Goal: Find contact information: Find contact information

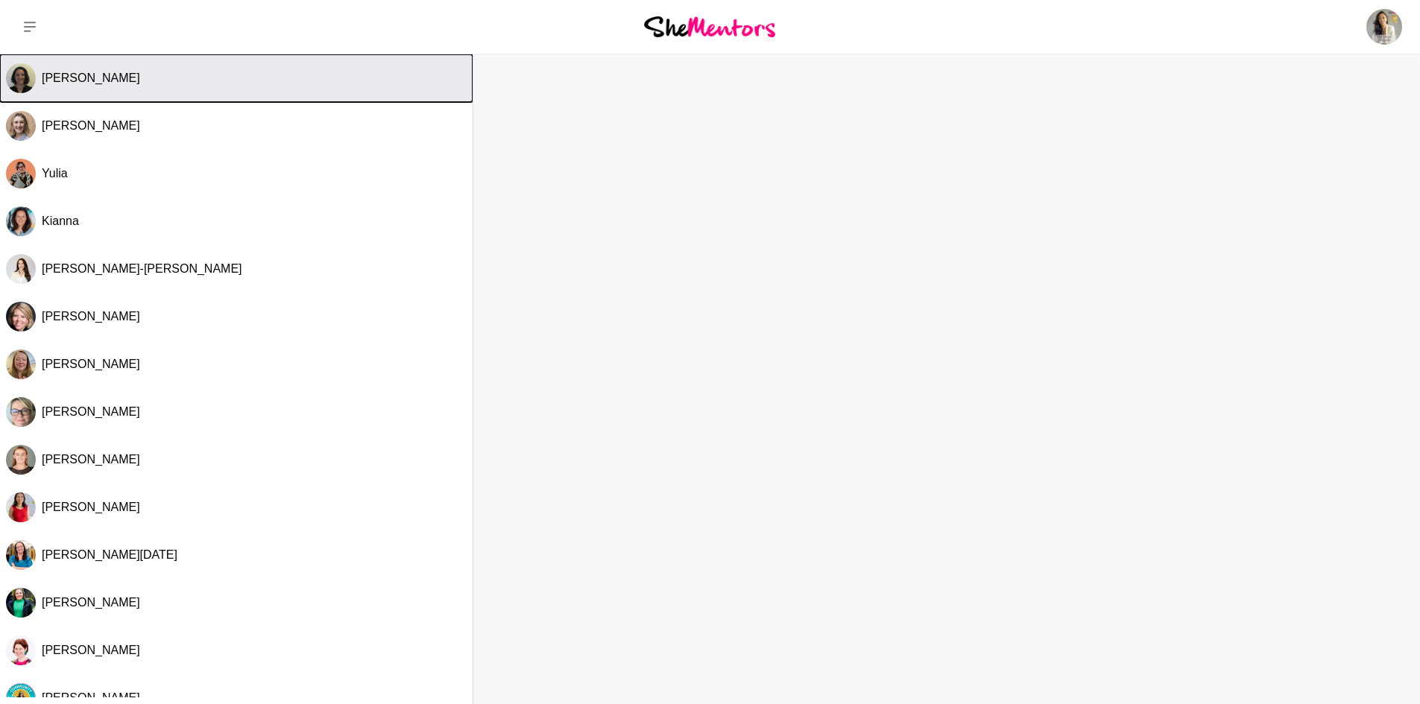
click at [184, 82] on div "[PERSON_NAME]" at bounding box center [254, 78] width 425 height 15
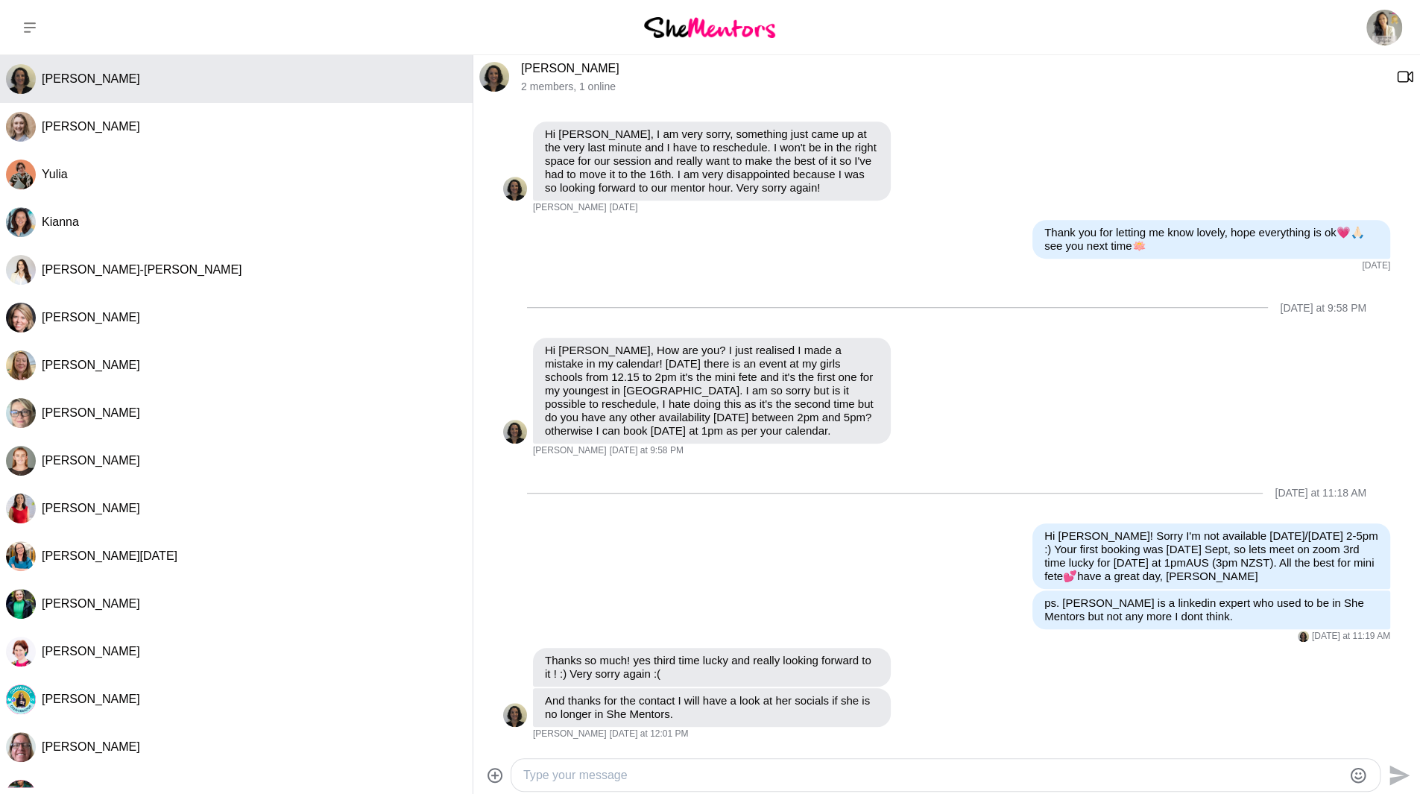
scroll to position [663, 0]
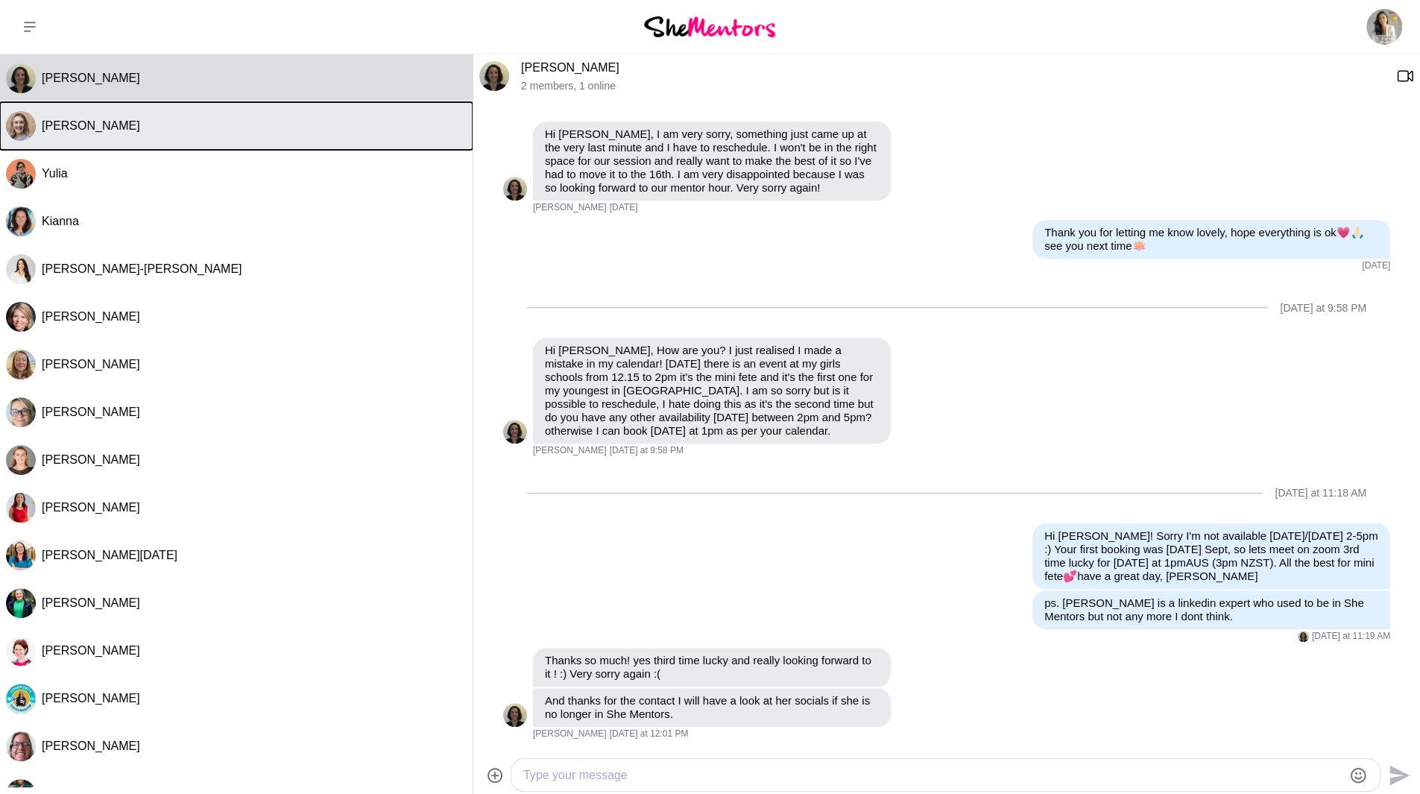
click at [162, 126] on div "[PERSON_NAME]" at bounding box center [254, 126] width 425 height 15
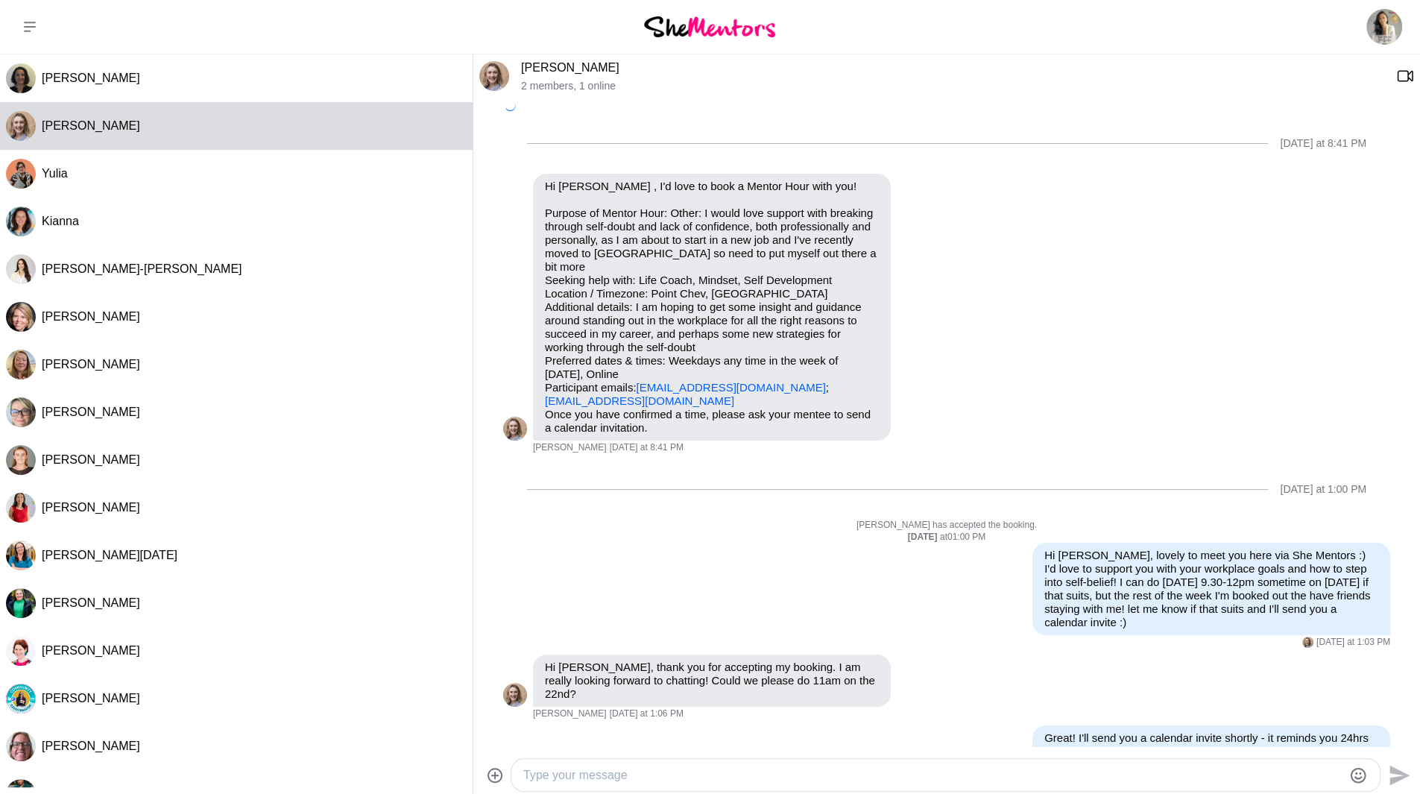
scroll to position [36, 0]
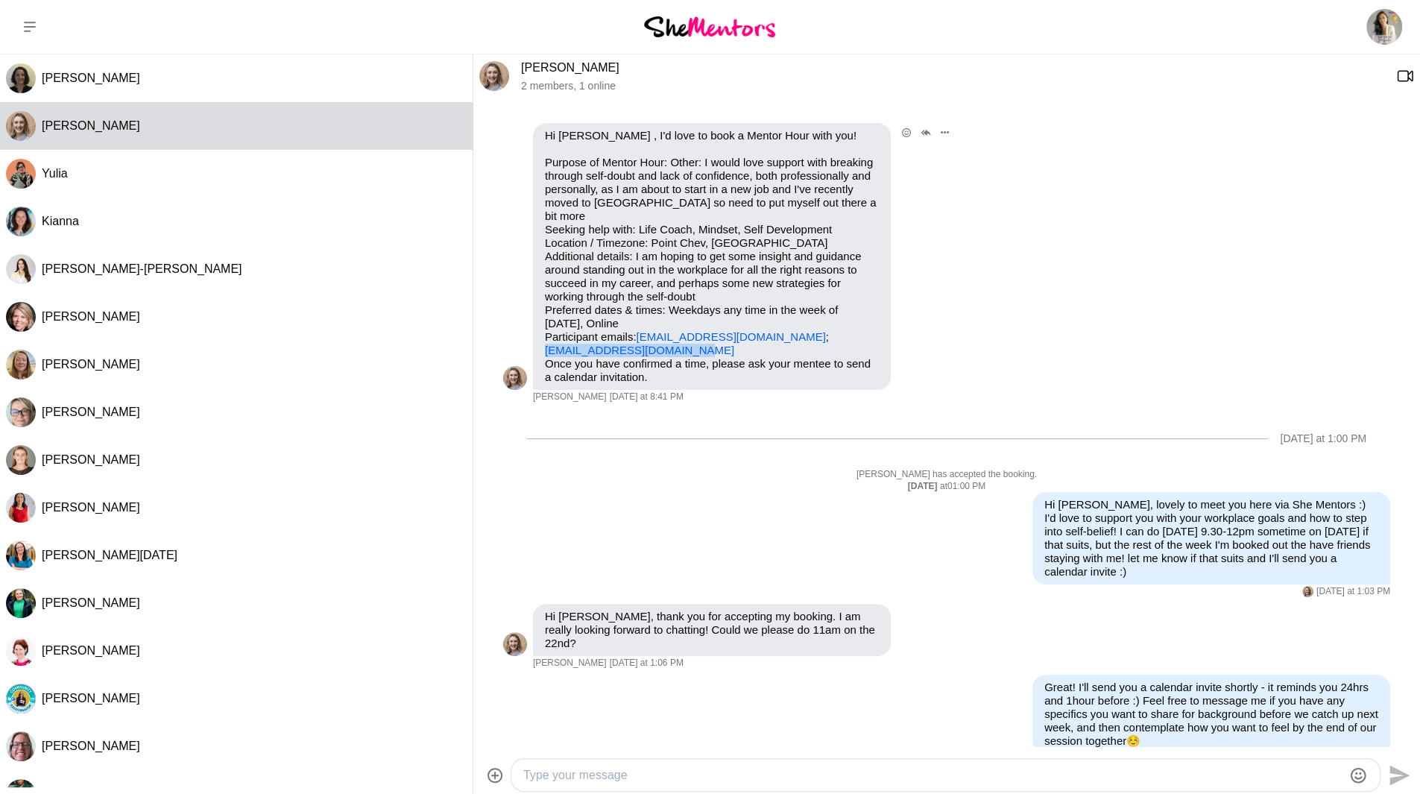
drag, startPoint x: 684, startPoint y: 339, endPoint x: 545, endPoint y: 339, distance: 139.4
click at [545, 339] on p "Purpose of Mentor Hour: Other: I would love support with breaking through self-…" at bounding box center [712, 256] width 334 height 201
copy link "[EMAIL_ADDRESS][DOMAIN_NAME]"
click at [703, 357] on p "Once you have confirmed a time, please ask your mentee to send a calendar invit…" at bounding box center [712, 370] width 334 height 27
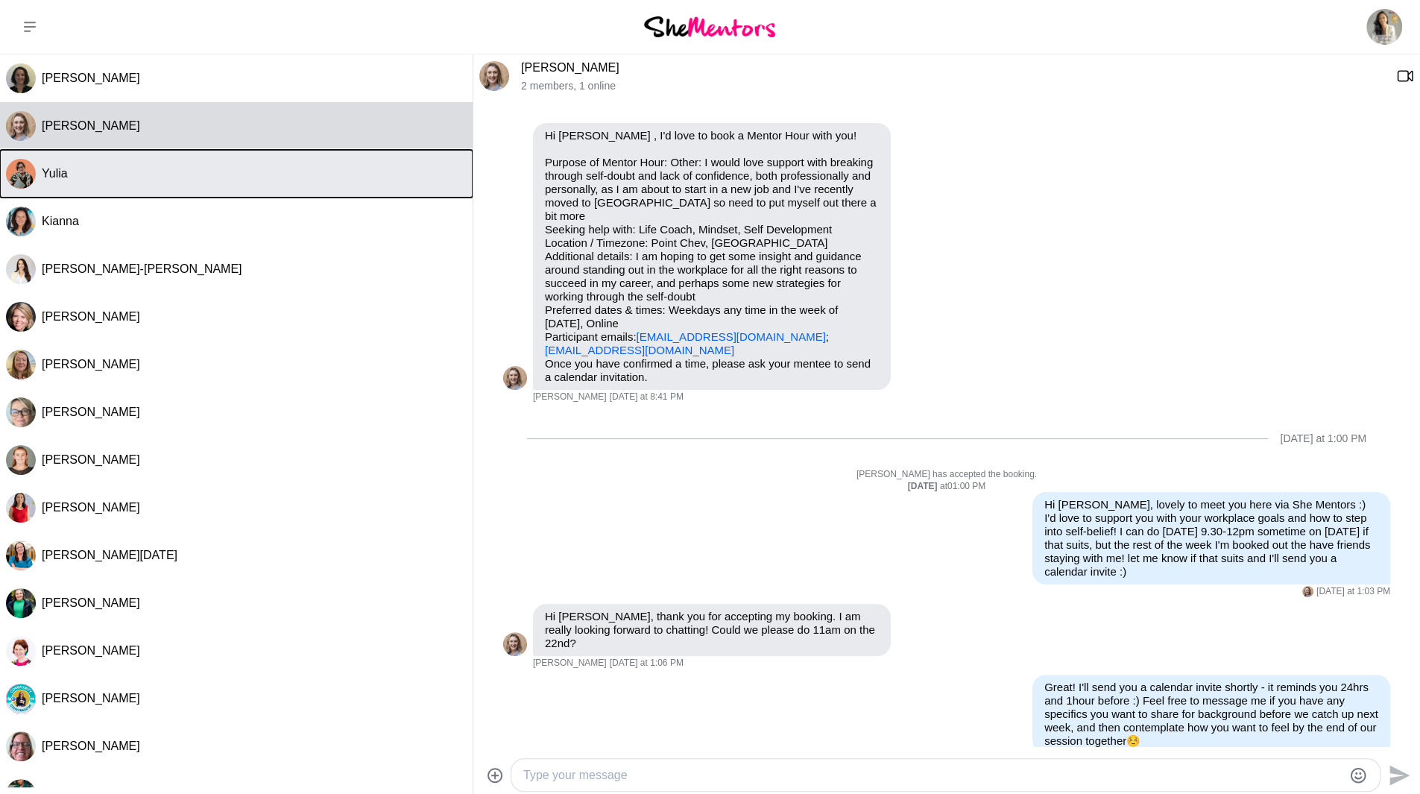
click at [84, 187] on button "Yulia" at bounding box center [236, 174] width 473 height 48
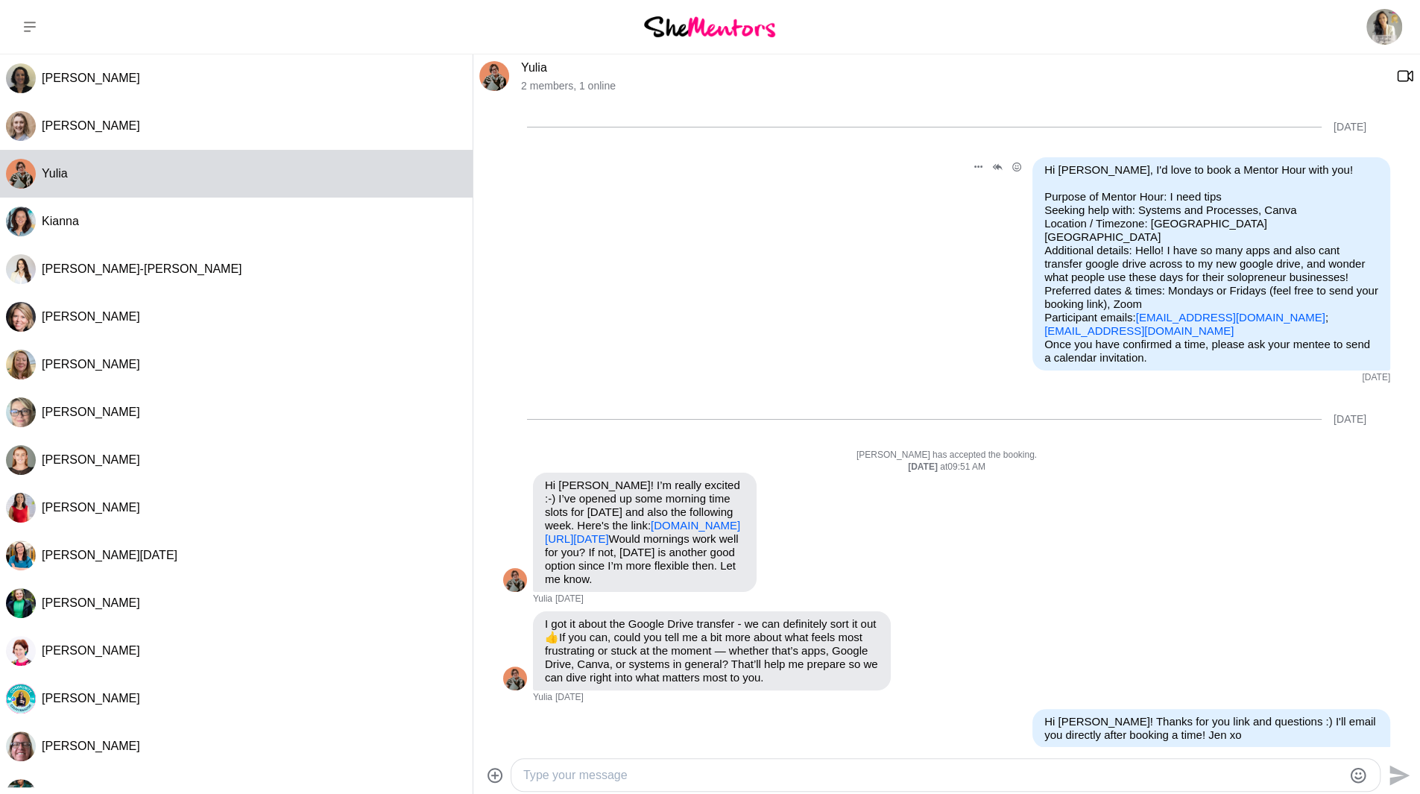
scroll to position [0, 0]
drag, startPoint x: 1278, startPoint y: 305, endPoint x: 1125, endPoint y: 308, distance: 152.8
click at [1125, 308] on p "Purpose of Mentor Hour: I need tips Seeking help with: Systems and Processes, C…" at bounding box center [1211, 266] width 334 height 148
copy link "[EMAIL_ADDRESS][DOMAIN_NAME]"
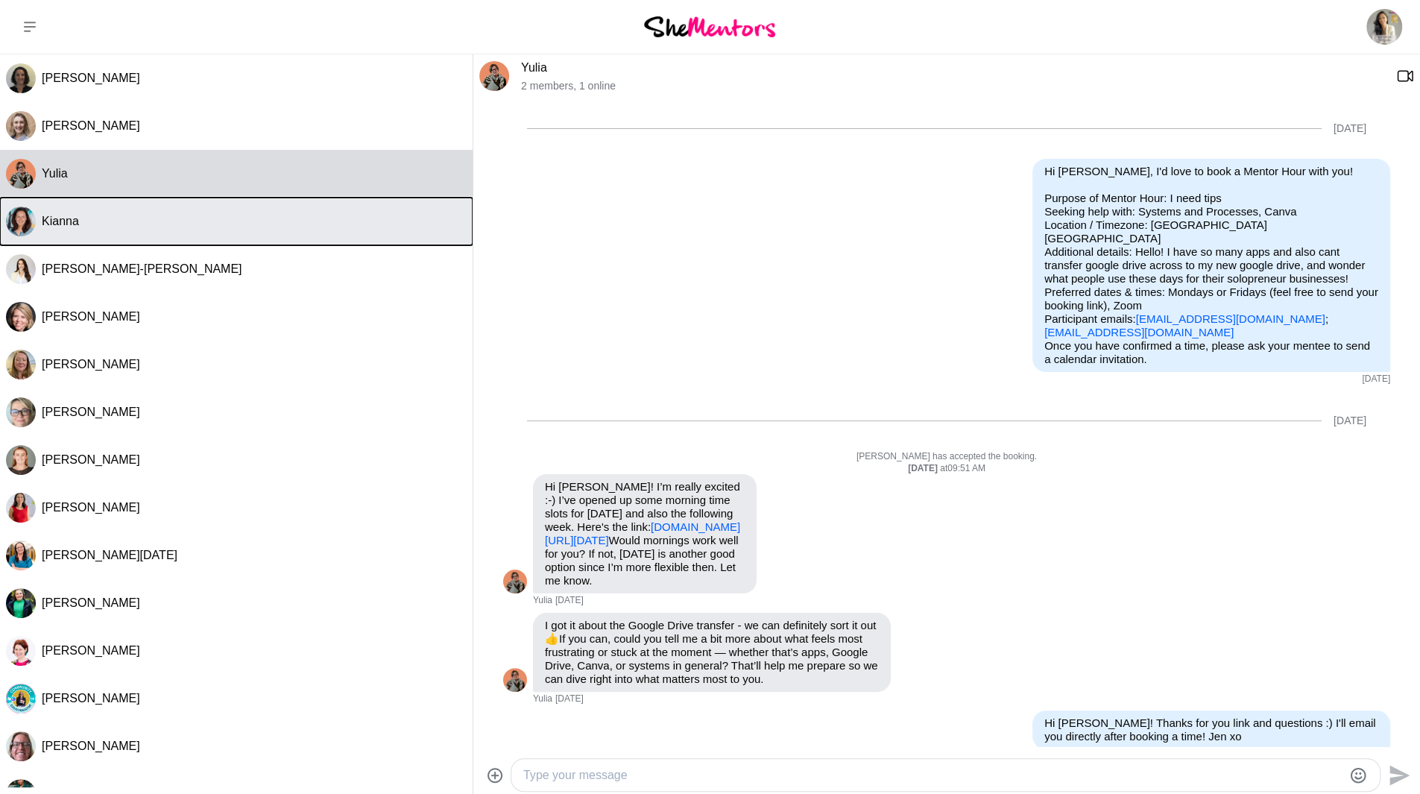
click at [109, 232] on button "Kianna" at bounding box center [236, 222] width 473 height 48
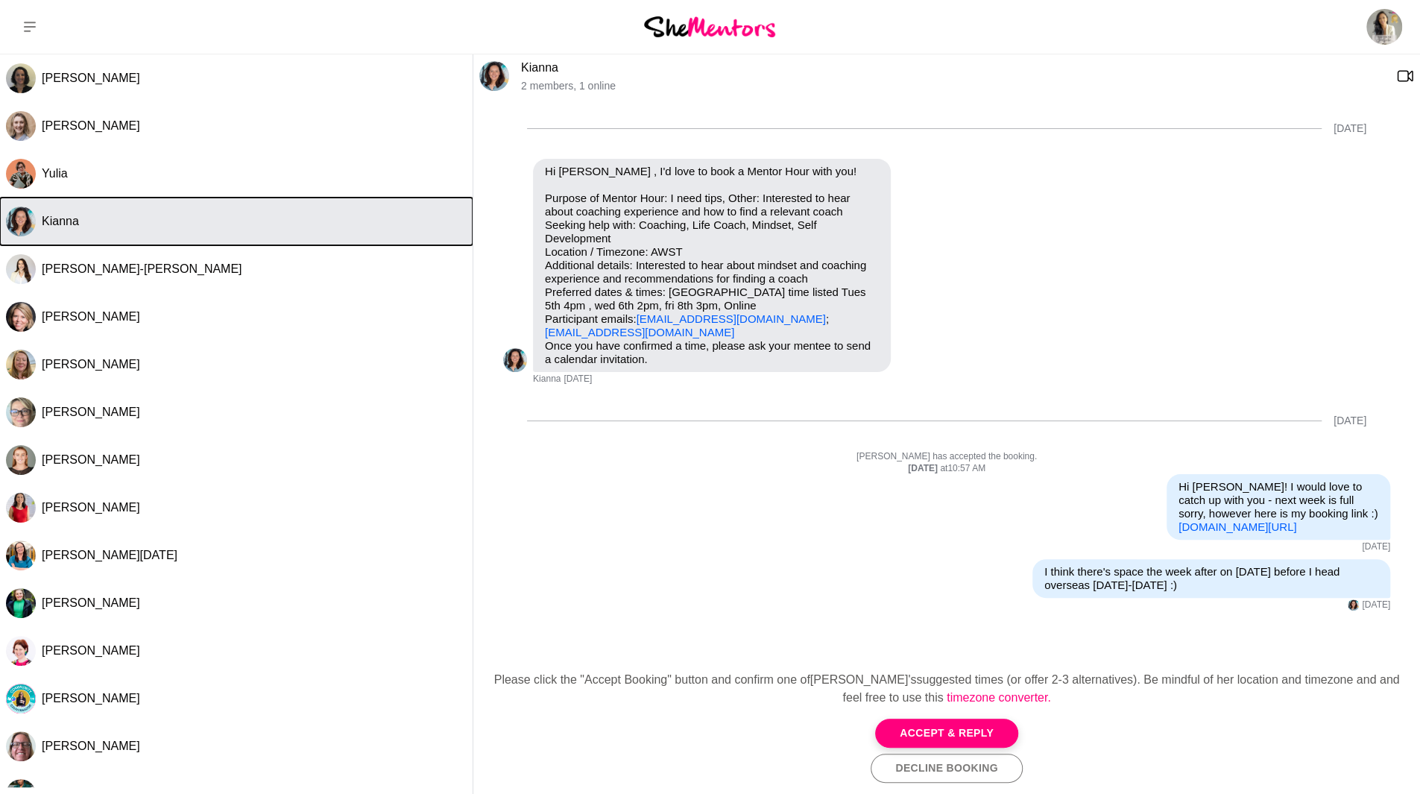
click at [59, 225] on span "Kianna" at bounding box center [60, 221] width 37 height 13
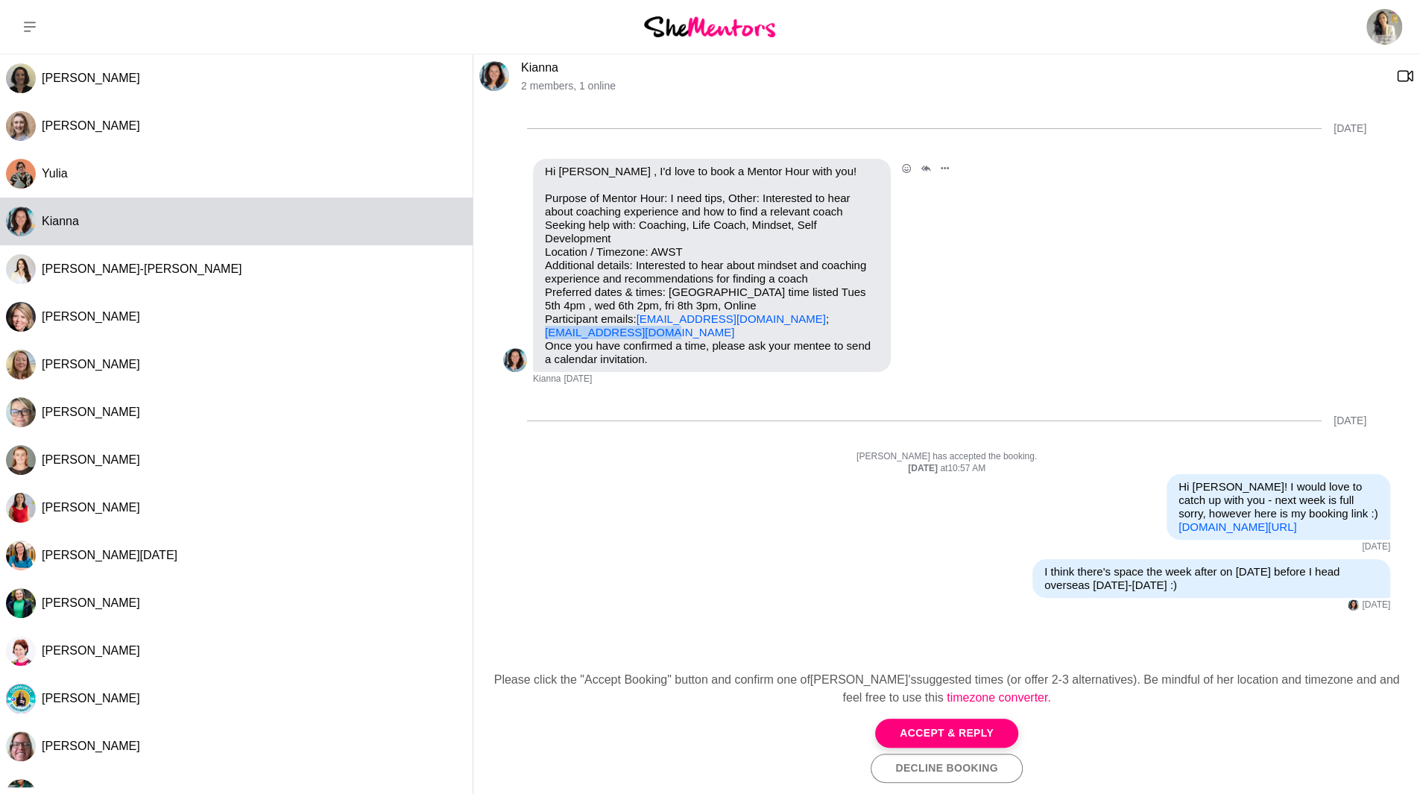
drag, startPoint x: 658, startPoint y: 332, endPoint x: 540, endPoint y: 335, distance: 118.6
click at [540, 335] on div "Hi [PERSON_NAME] , I'd love to book a Mentor Hour with you! Purpose of Mentor H…" at bounding box center [712, 265] width 358 height 213
copy link "[EMAIL_ADDRESS][DOMAIN_NAME]"
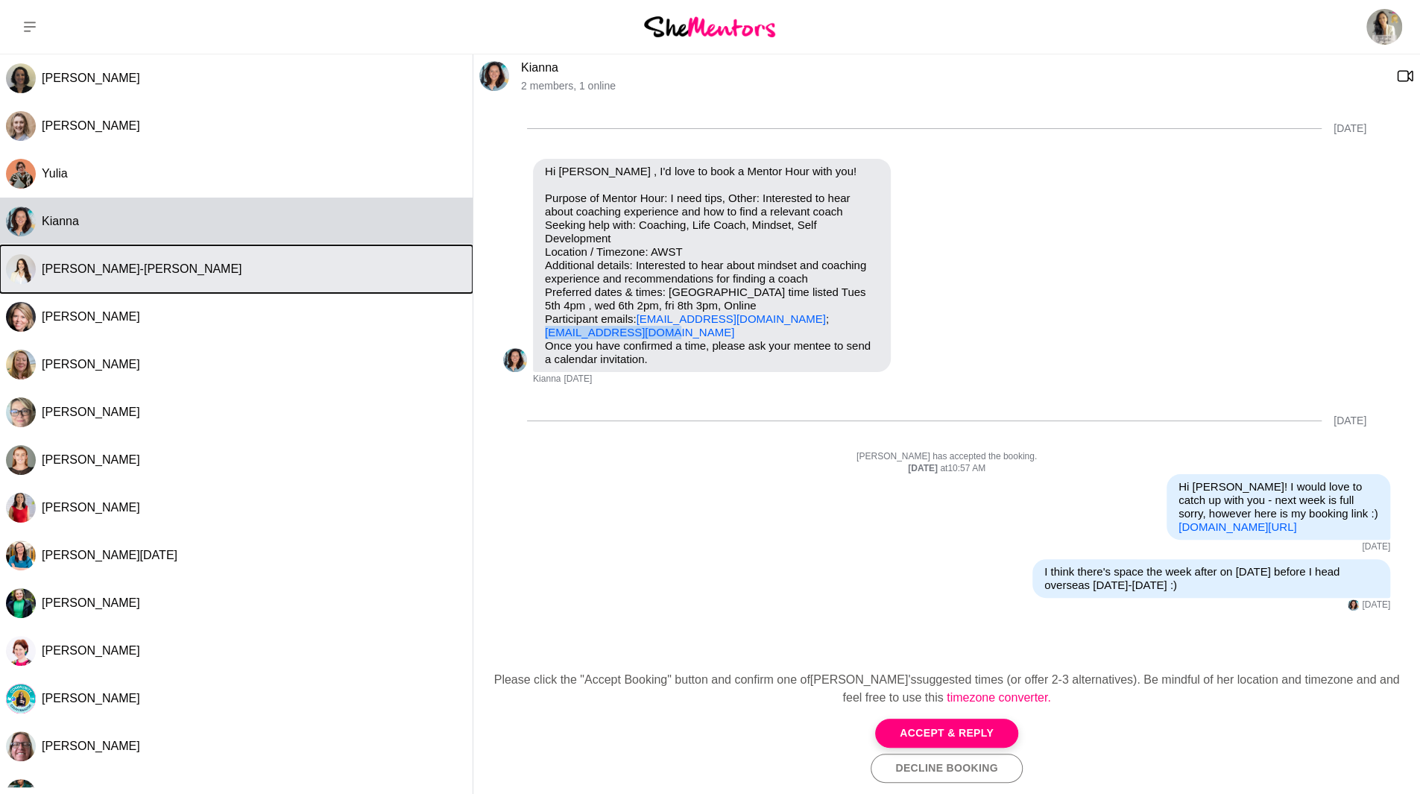
click at [201, 275] on div "[PERSON_NAME]-[PERSON_NAME]" at bounding box center [254, 269] width 425 height 15
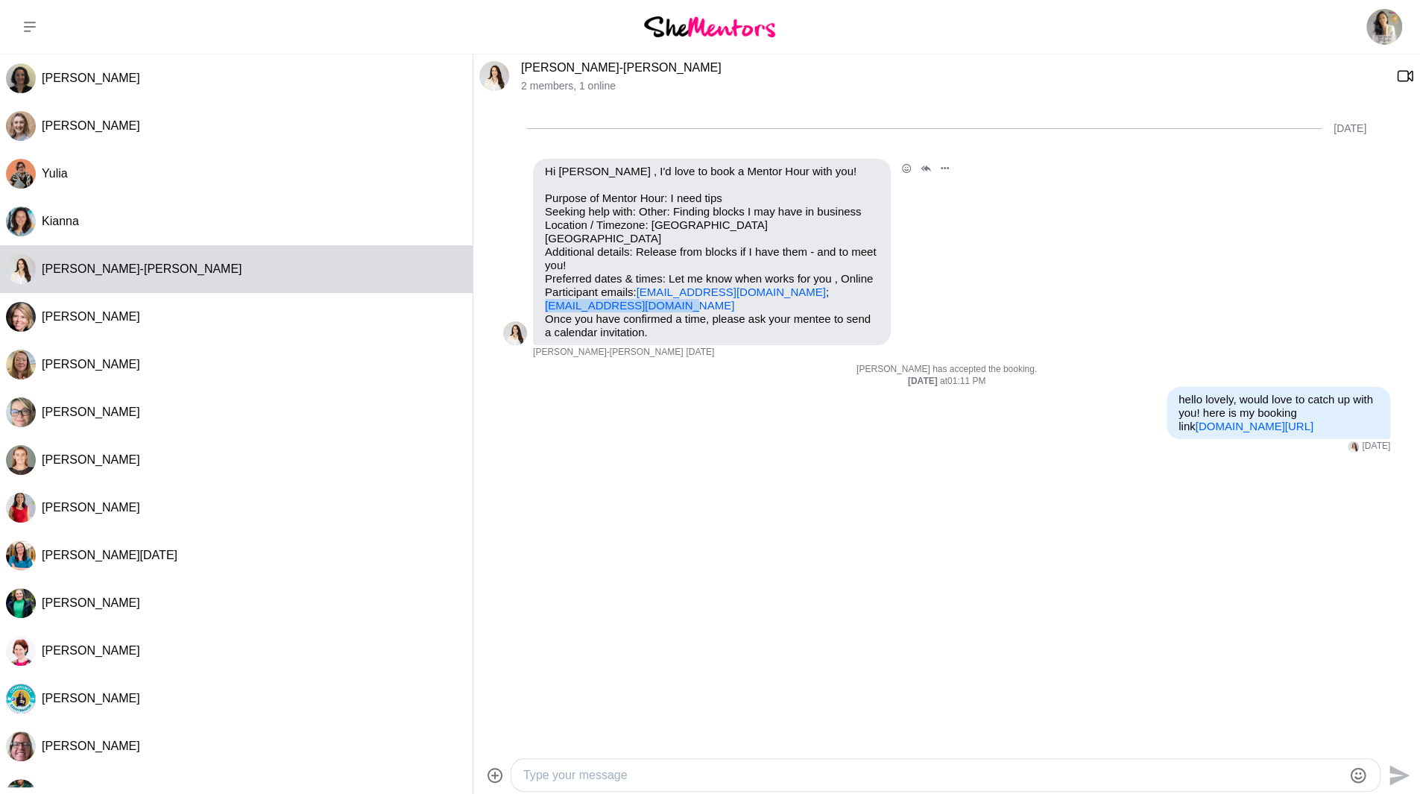
drag, startPoint x: 677, startPoint y: 291, endPoint x: 544, endPoint y: 292, distance: 132.7
click at [544, 292] on div "Hi [PERSON_NAME] , I'd love to book a Mentor Hour with you! Purpose of Mentor H…" at bounding box center [712, 252] width 358 height 186
copy link "[EMAIL_ADDRESS][DOMAIN_NAME]"
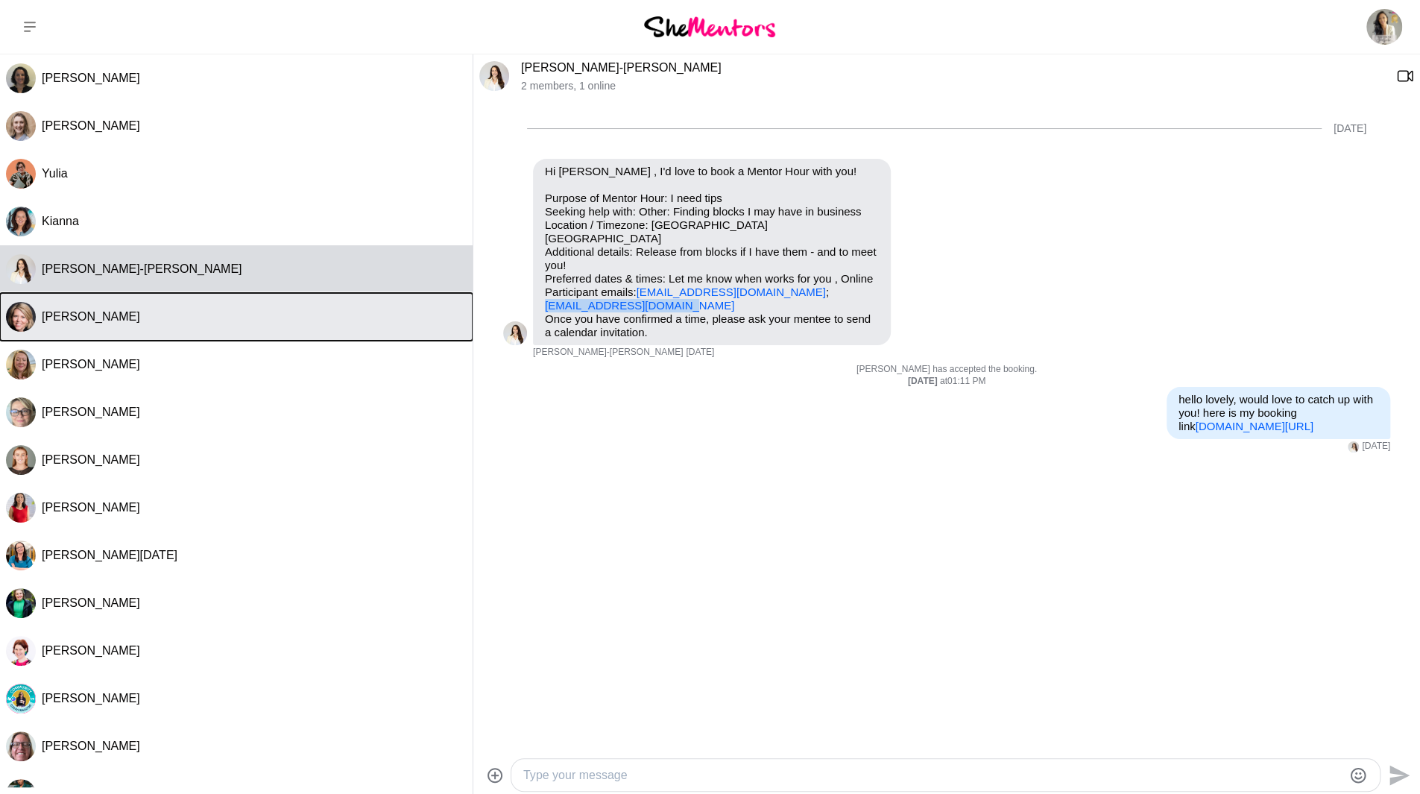
click at [180, 327] on button "[PERSON_NAME]" at bounding box center [236, 317] width 473 height 48
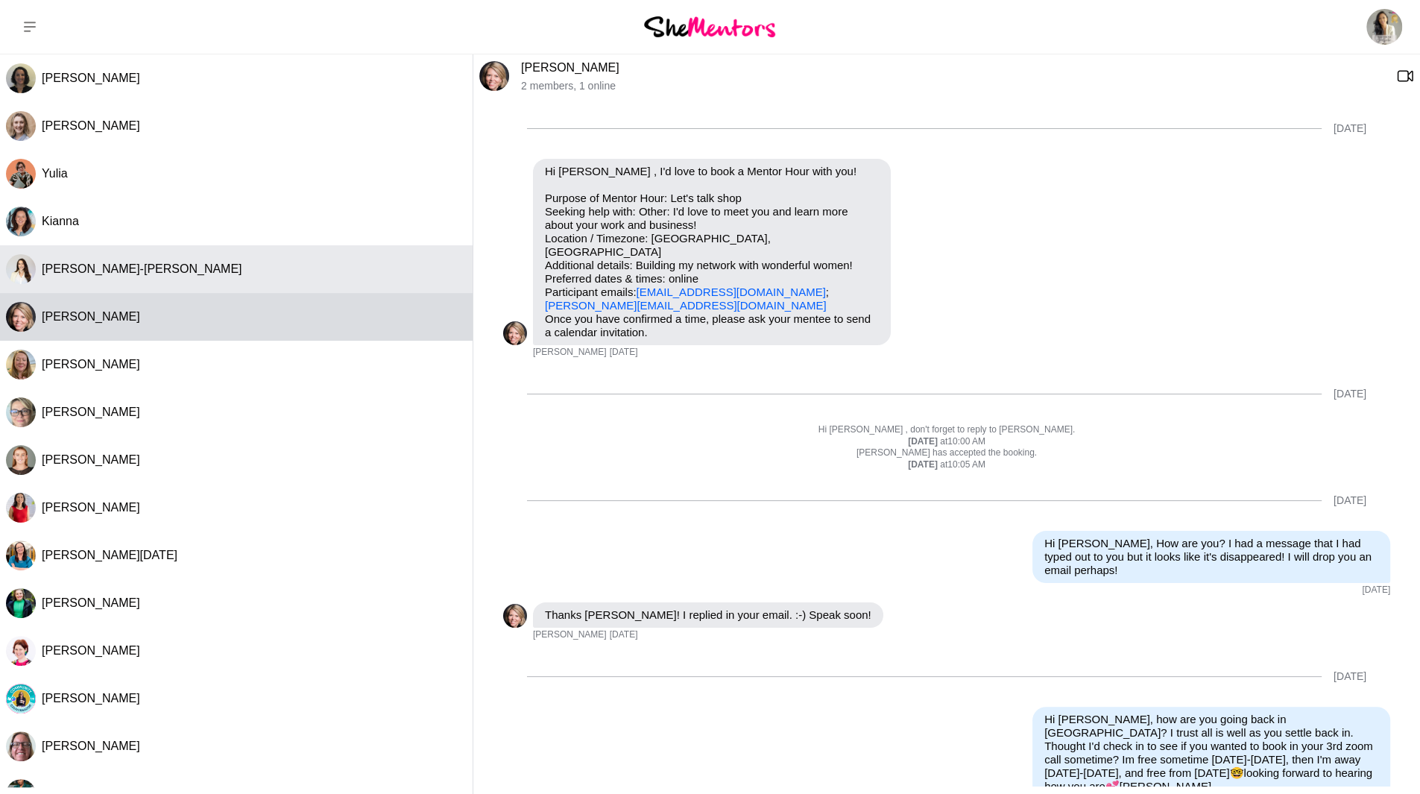
scroll to position [76, 0]
